Goal: Navigation & Orientation: Find specific page/section

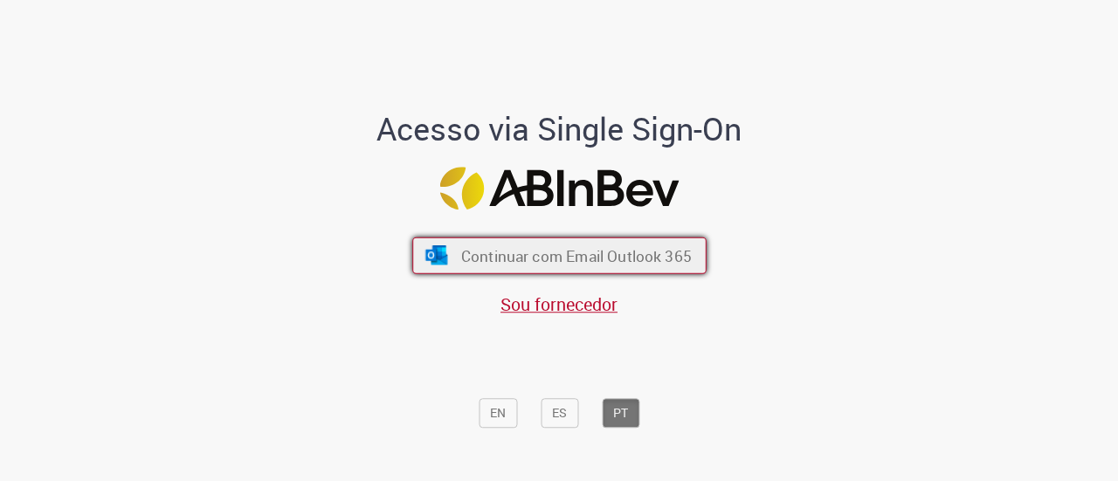
click at [510, 258] on span "Continuar com Email Outlook 365" at bounding box center [575, 256] width 231 height 20
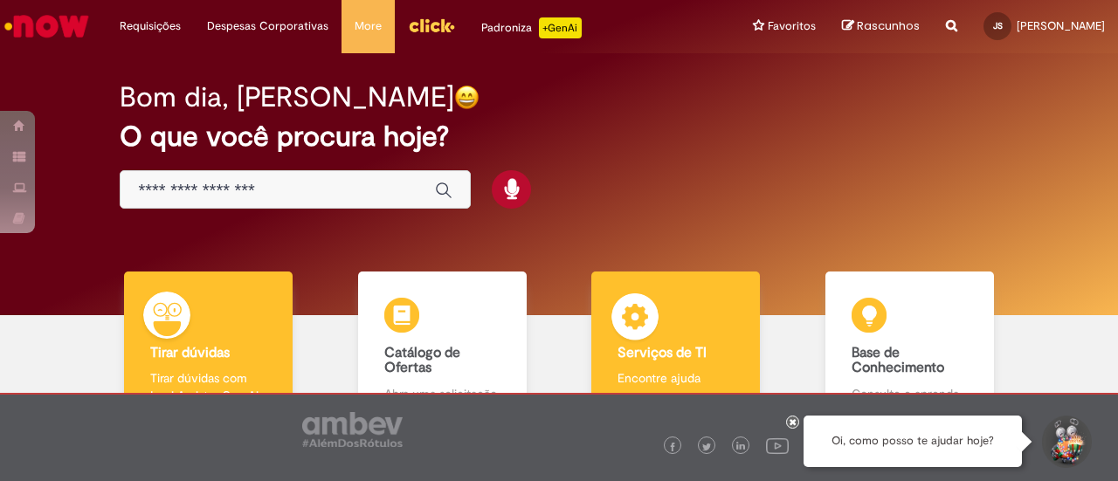
click at [693, 309] on div "Serviços de TI Serviços de TI Encontre ajuda" at bounding box center [675, 347] width 169 height 151
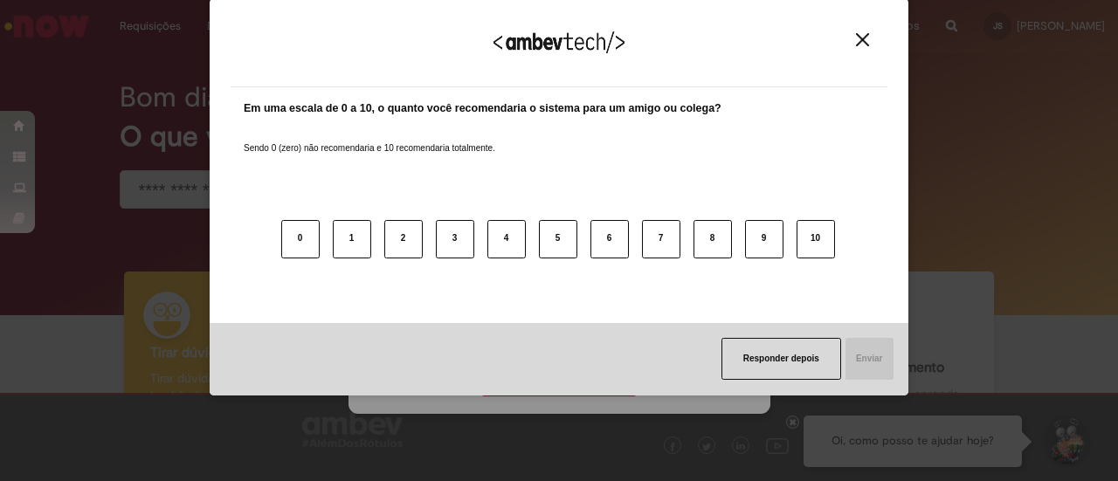
click at [575, 372] on div "Agradecemos seu feedback! Em uma escala de 0 a 10, o quanto você recomendaria o…" at bounding box center [559, 240] width 1118 height 481
click at [861, 44] on img "Close" at bounding box center [862, 39] width 13 height 13
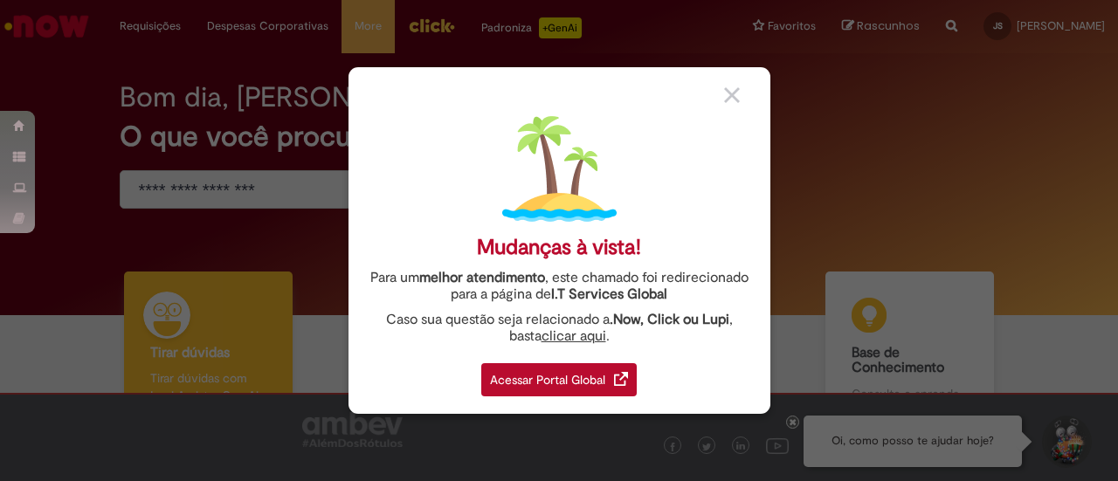
click at [586, 384] on div "Acessar Portal Global" at bounding box center [559, 379] width 156 height 33
